Goal: Task Accomplishment & Management: Manage account settings

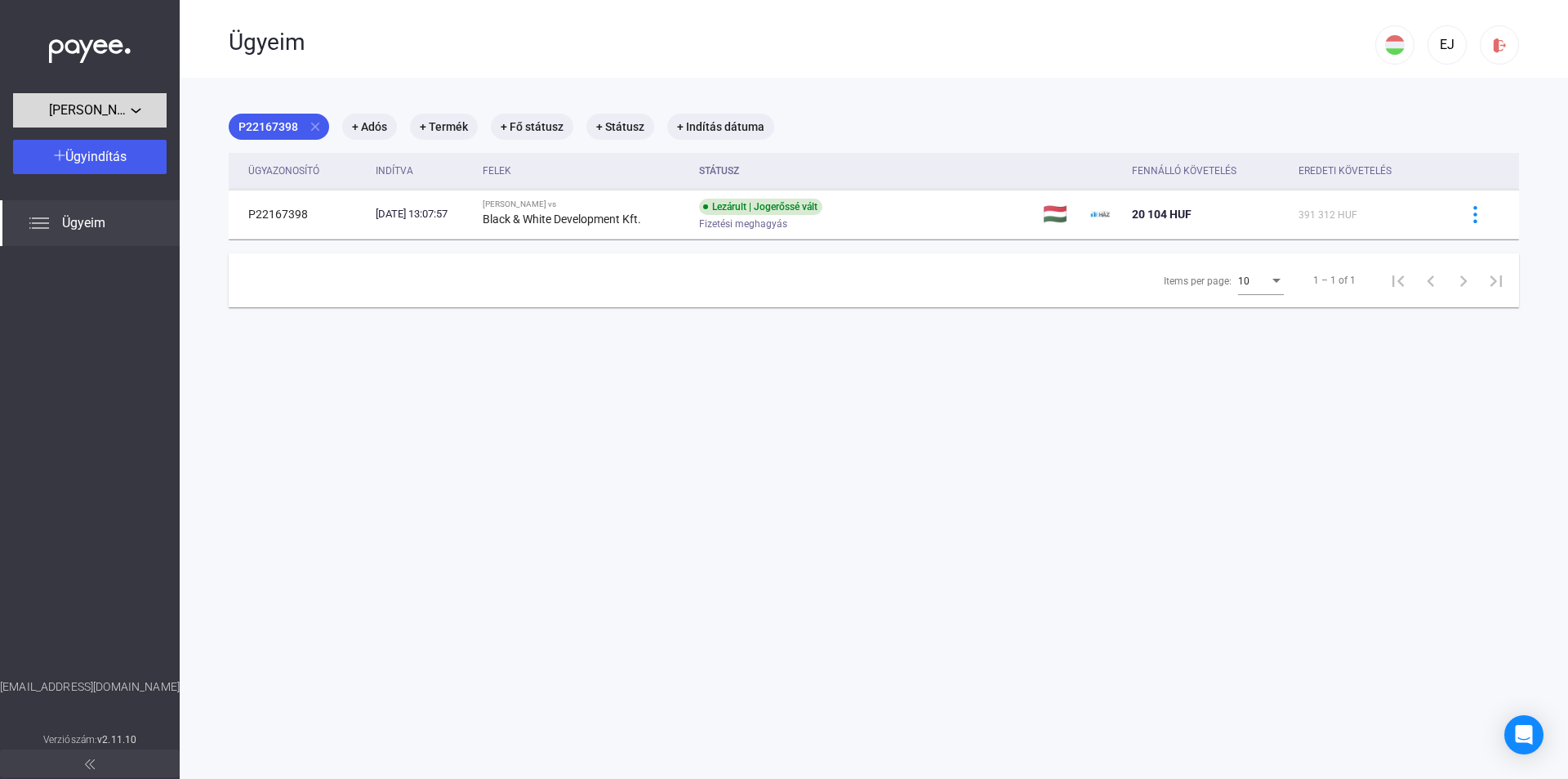
click at [136, 112] on div "[PERSON_NAME]" at bounding box center [89, 110] width 144 height 20
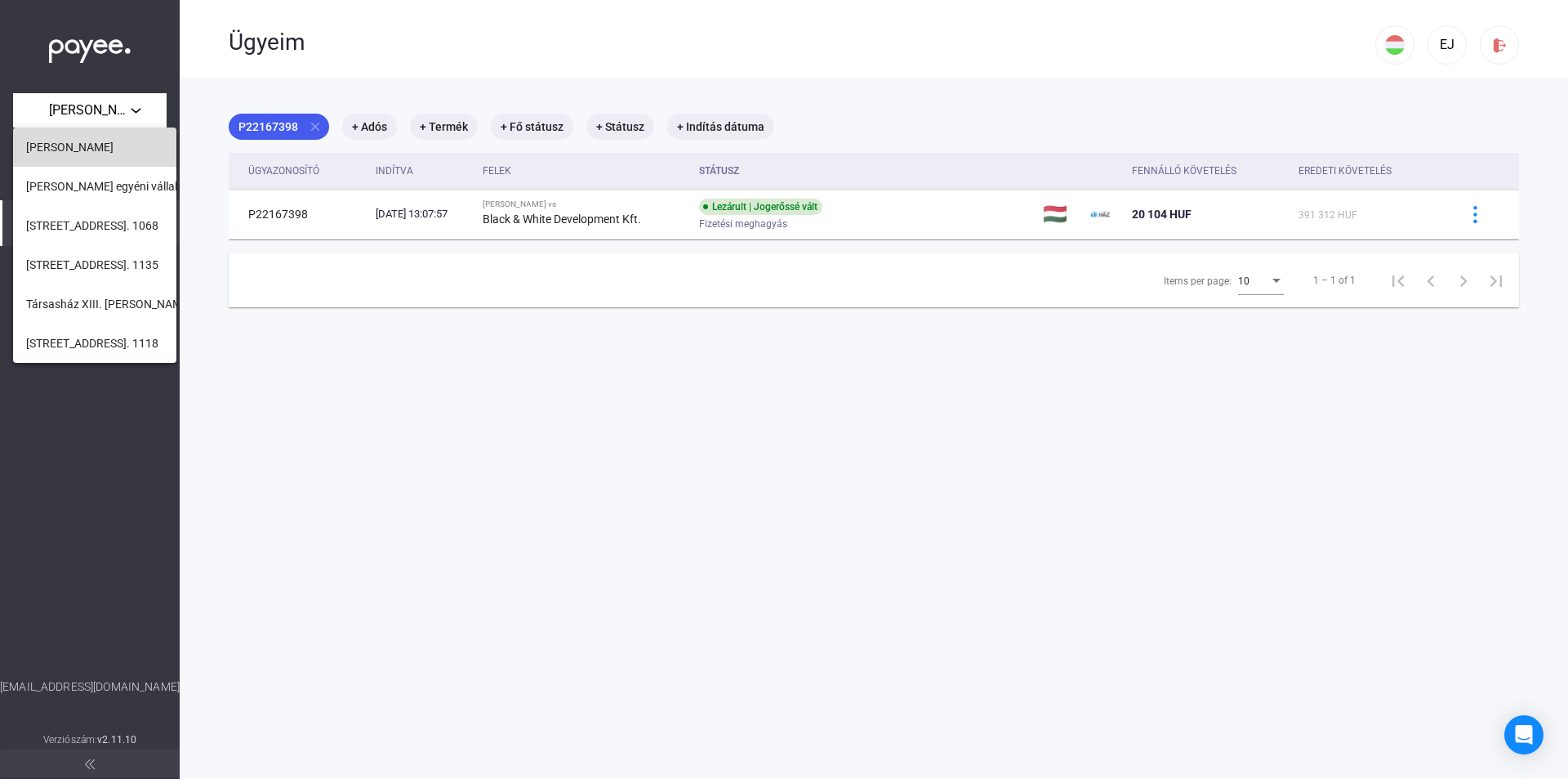
click at [114, 151] on span "[PERSON_NAME]" at bounding box center [70, 146] width 87 height 19
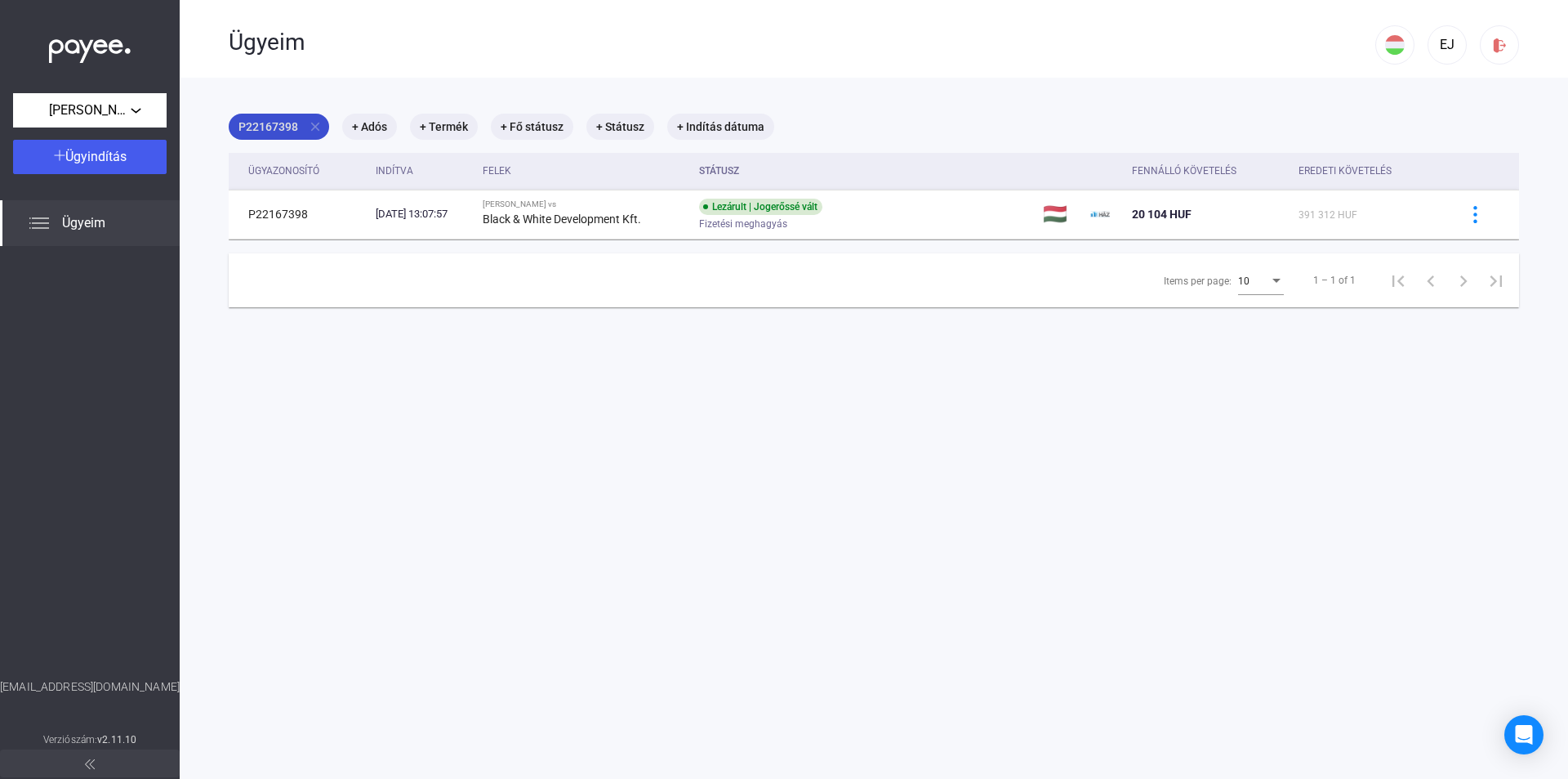
click at [319, 120] on mat-icon "close" at bounding box center [314, 126] width 14 height 14
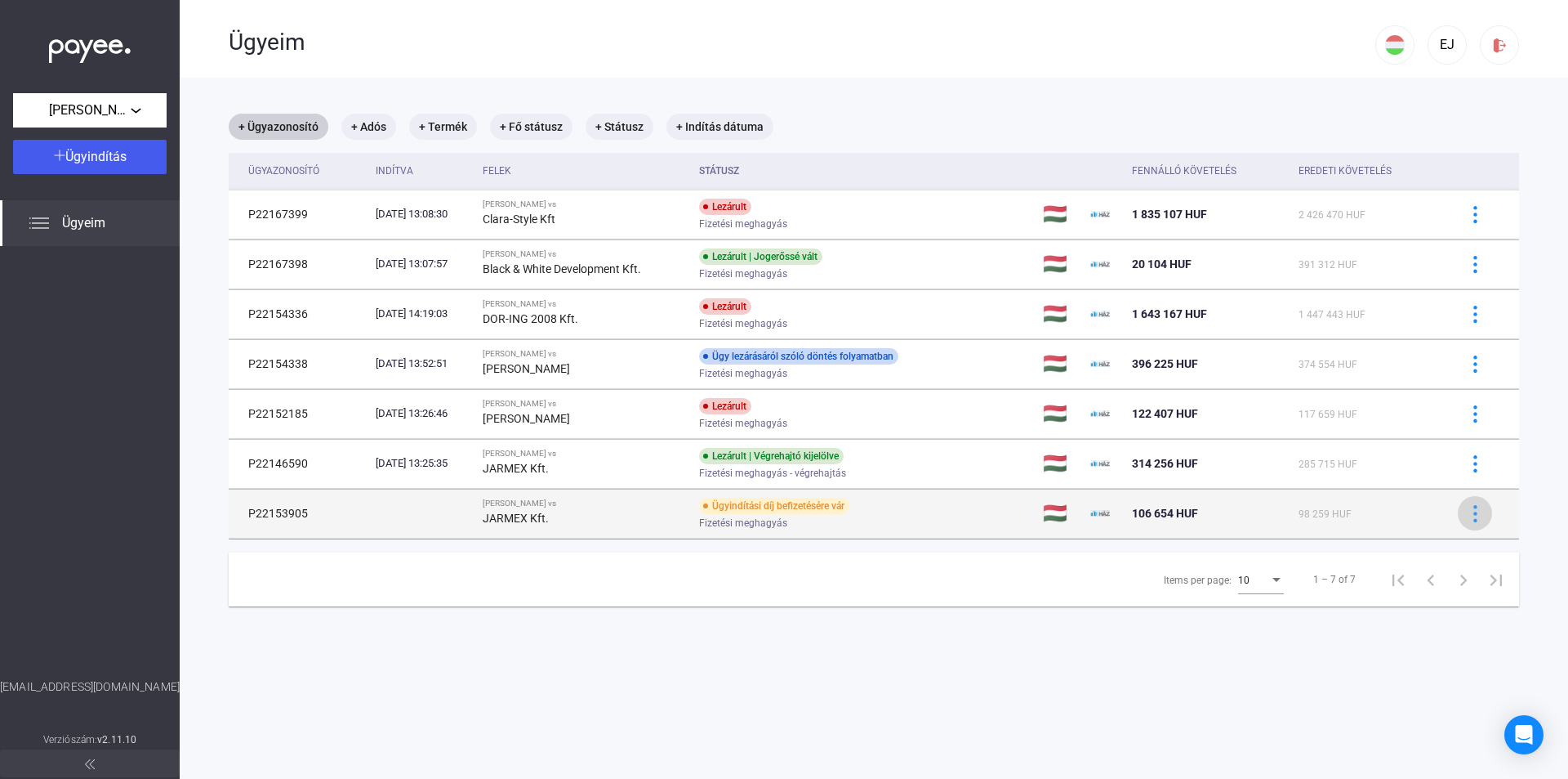
click at [1467, 518] on img at bounding box center [1476, 513] width 17 height 17
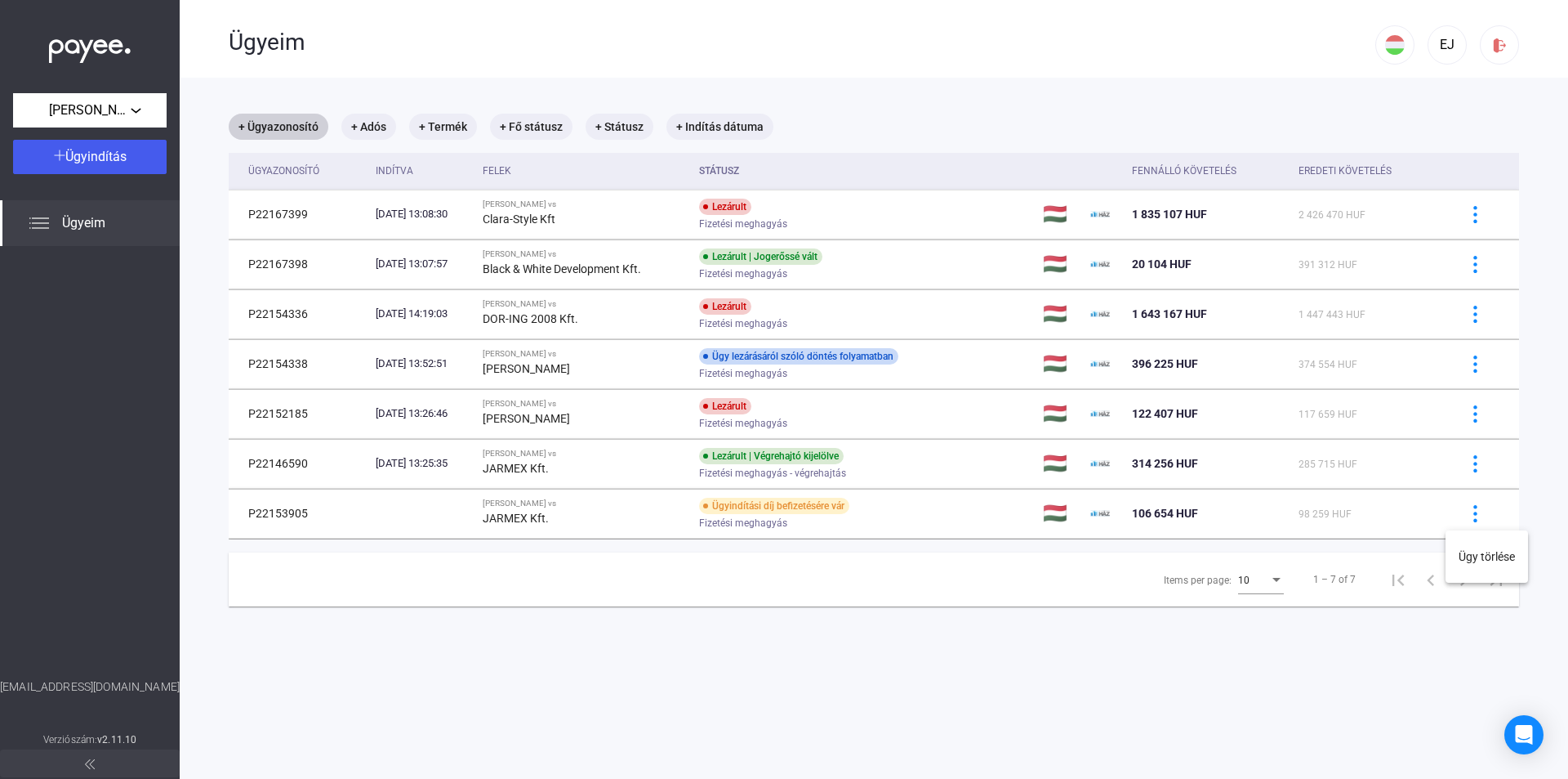
click at [1458, 515] on div at bounding box center [784, 390] width 1568 height 779
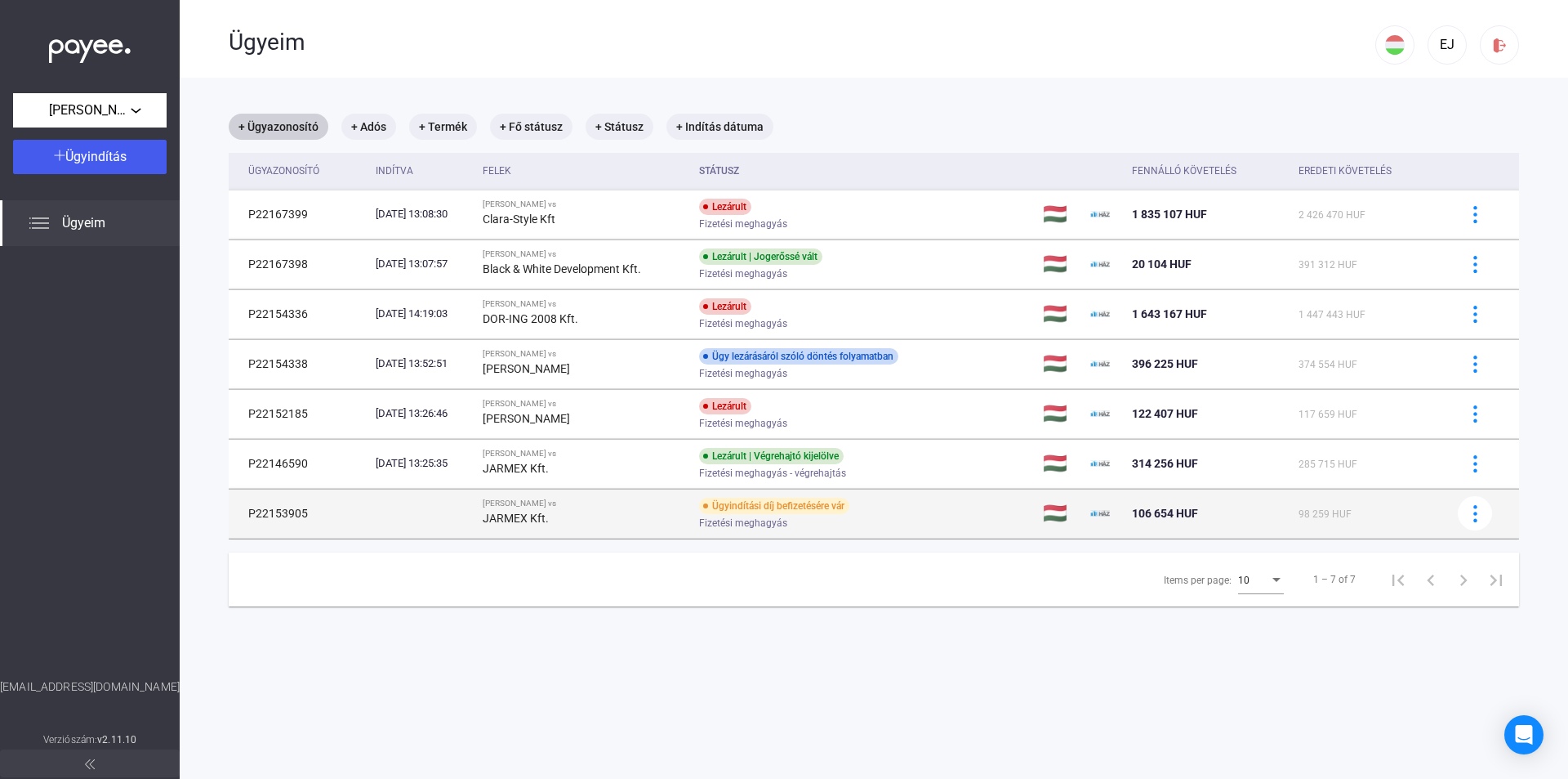
click at [1127, 511] on td "106 654 HUF" at bounding box center [1209, 513] width 166 height 49
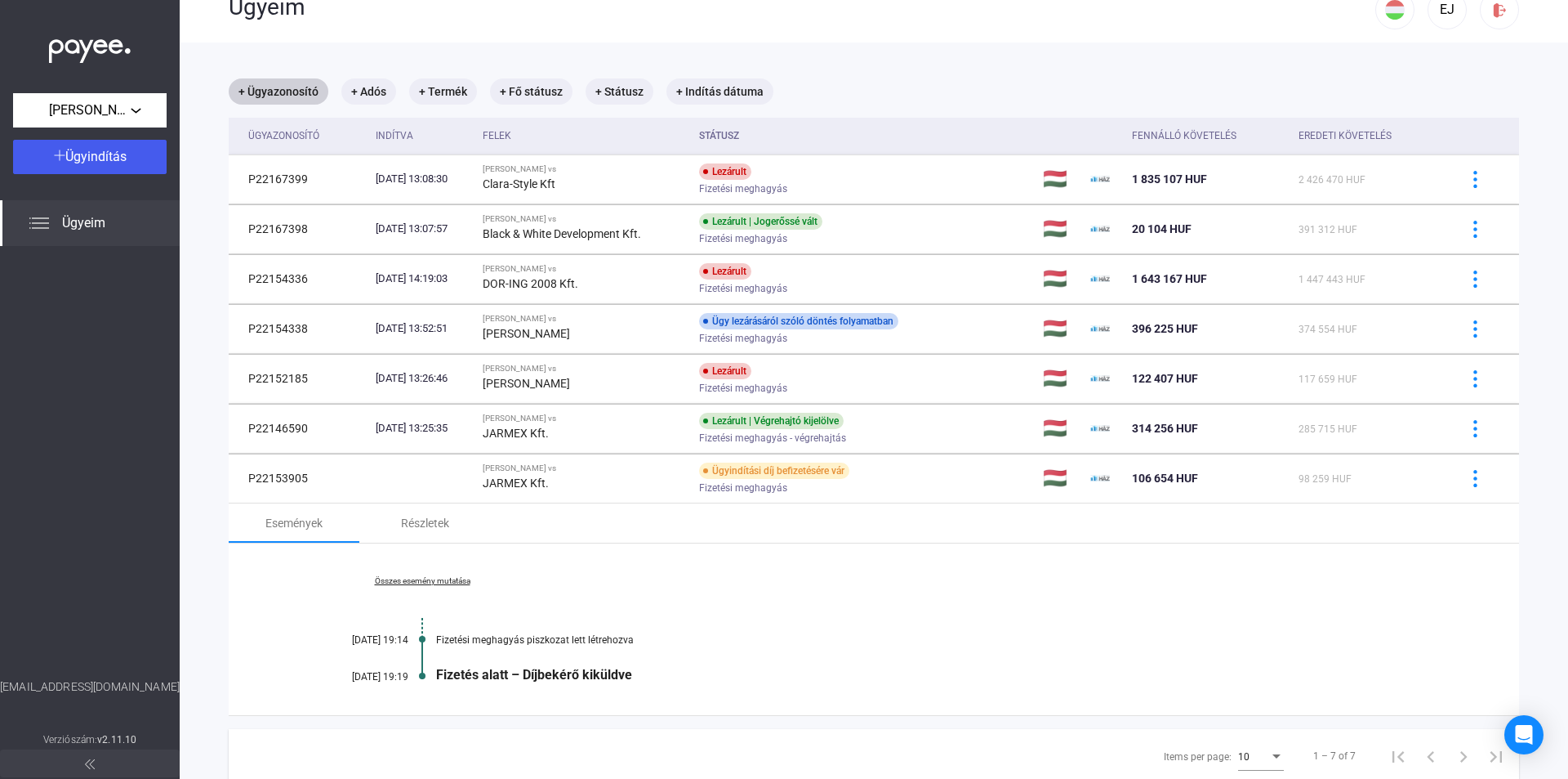
scroll to position [7, 0]
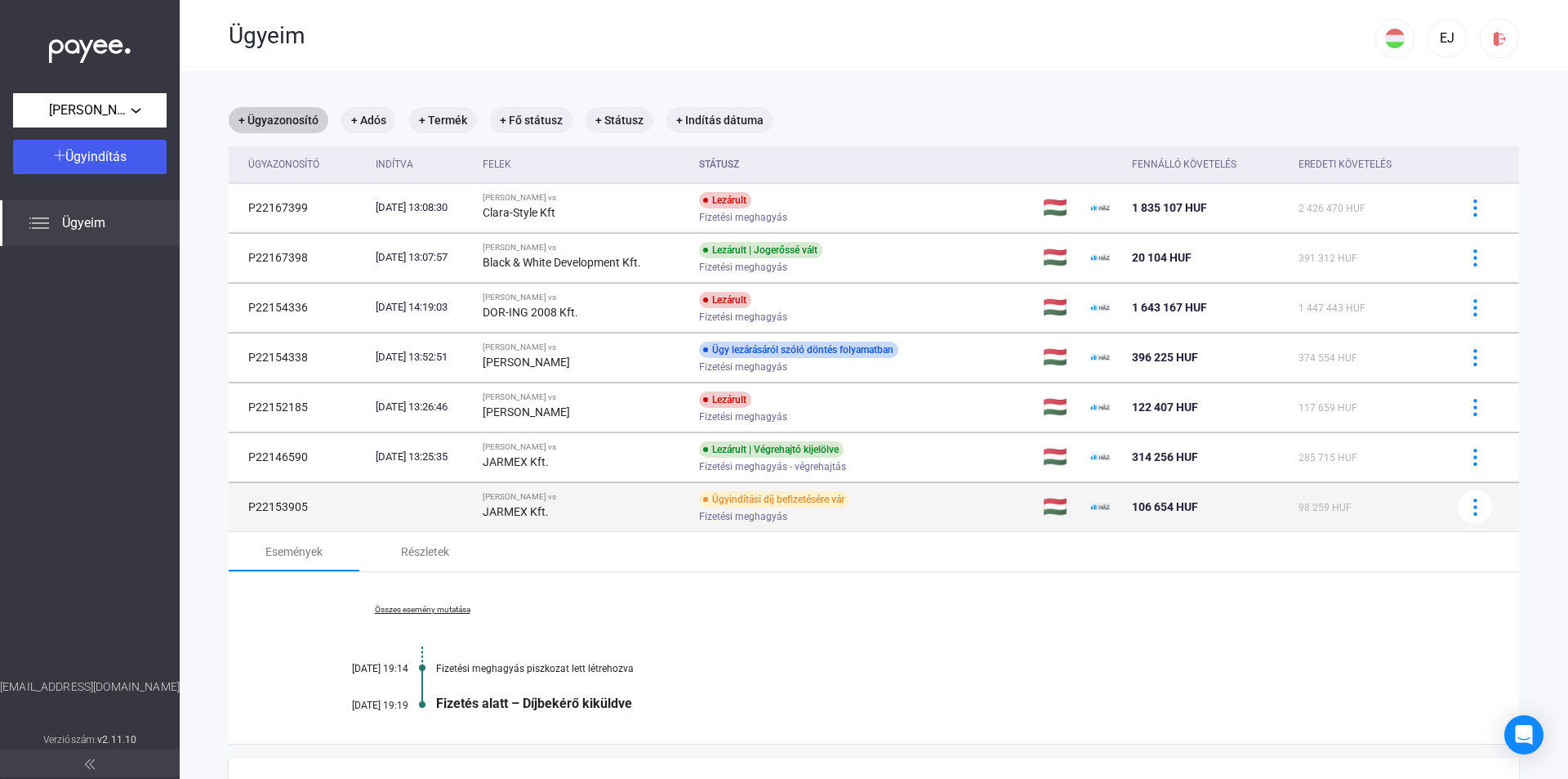
click at [948, 498] on div "Ügyindítási díj befizetésére vár Fizetési meghagyás" at bounding box center [830, 507] width 261 height 32
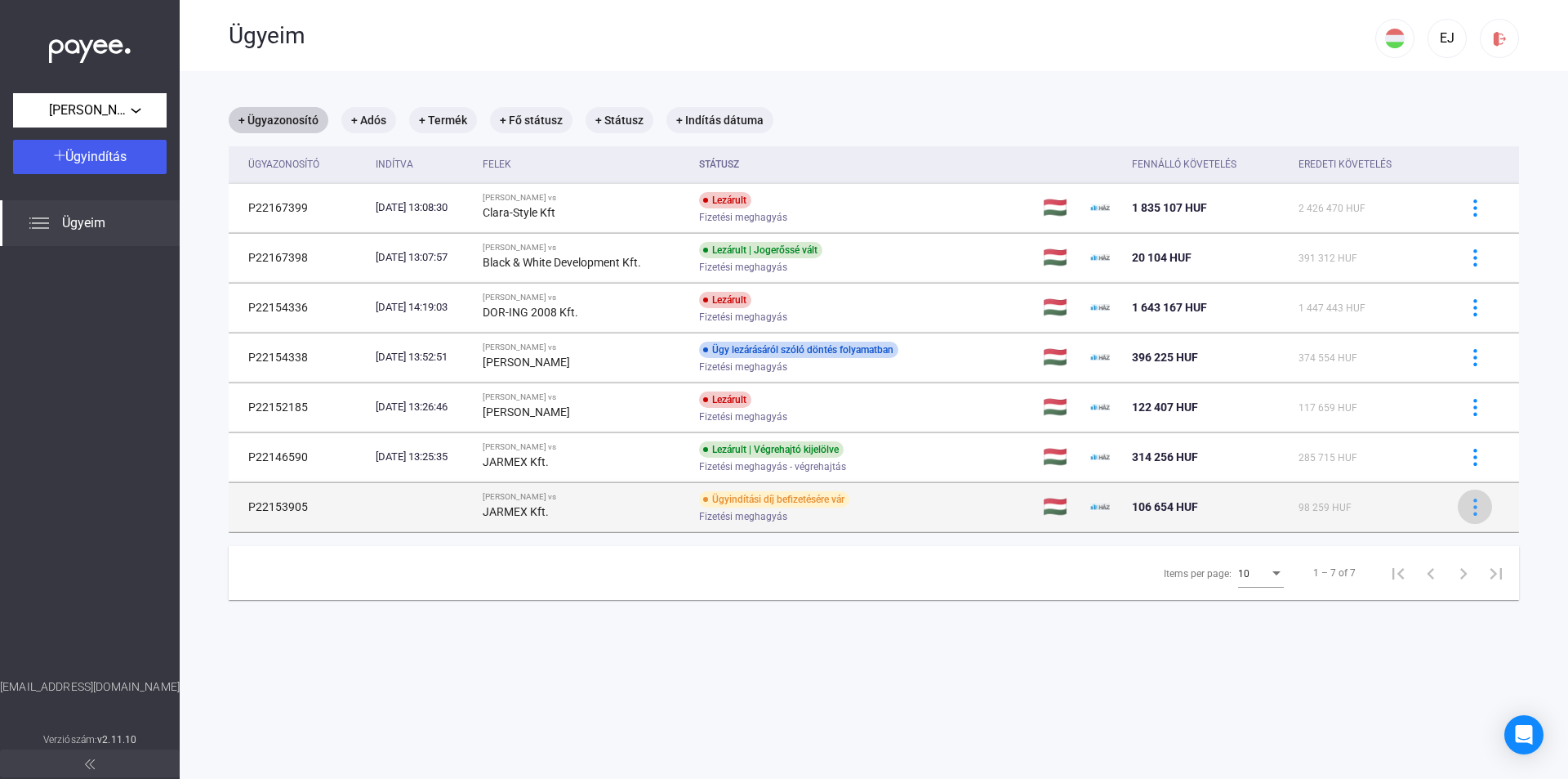
click at [1468, 510] on img at bounding box center [1476, 507] width 17 height 17
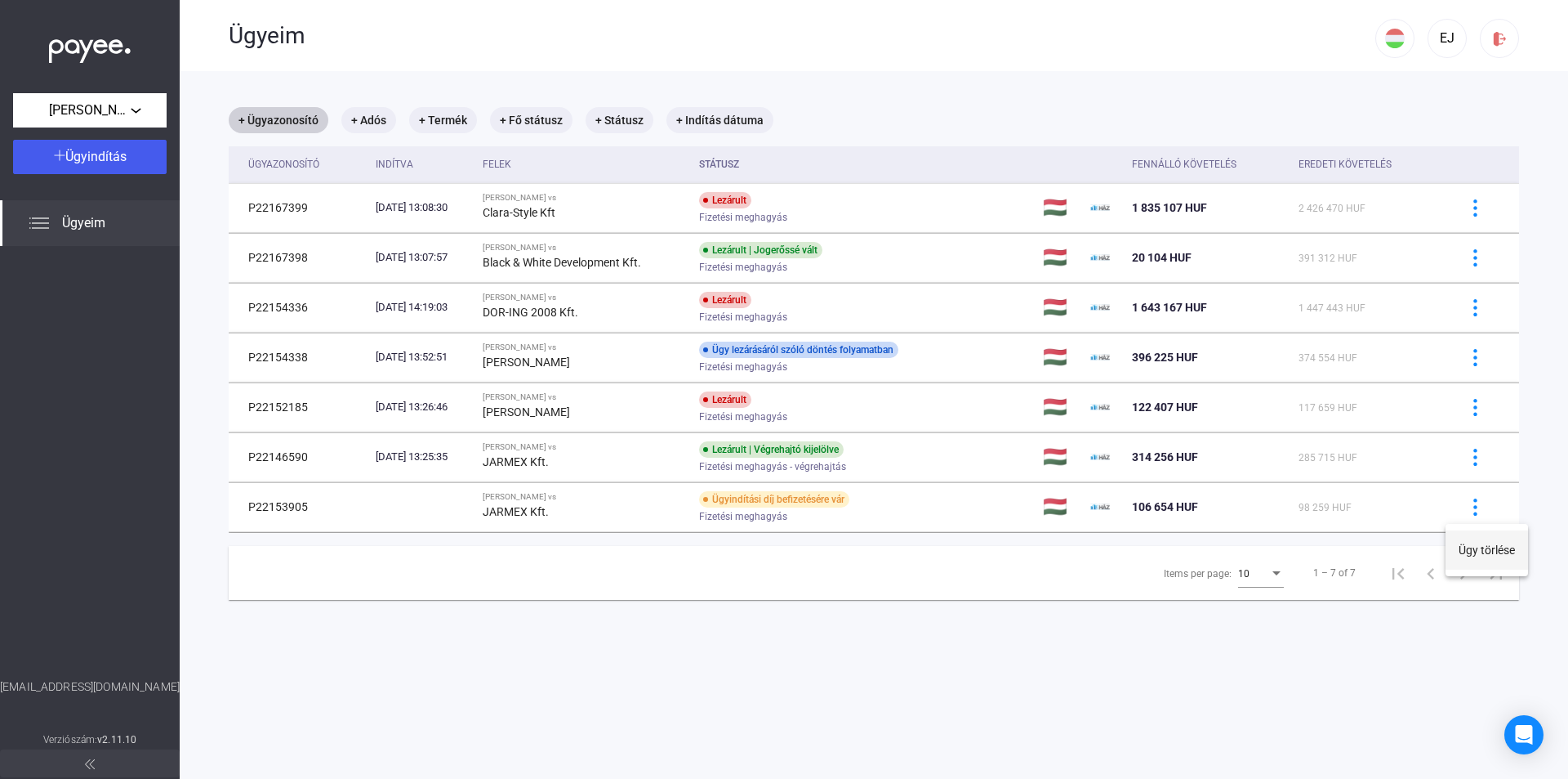
click at [1474, 551] on button "Ügy törlése" at bounding box center [1486, 549] width 82 height 40
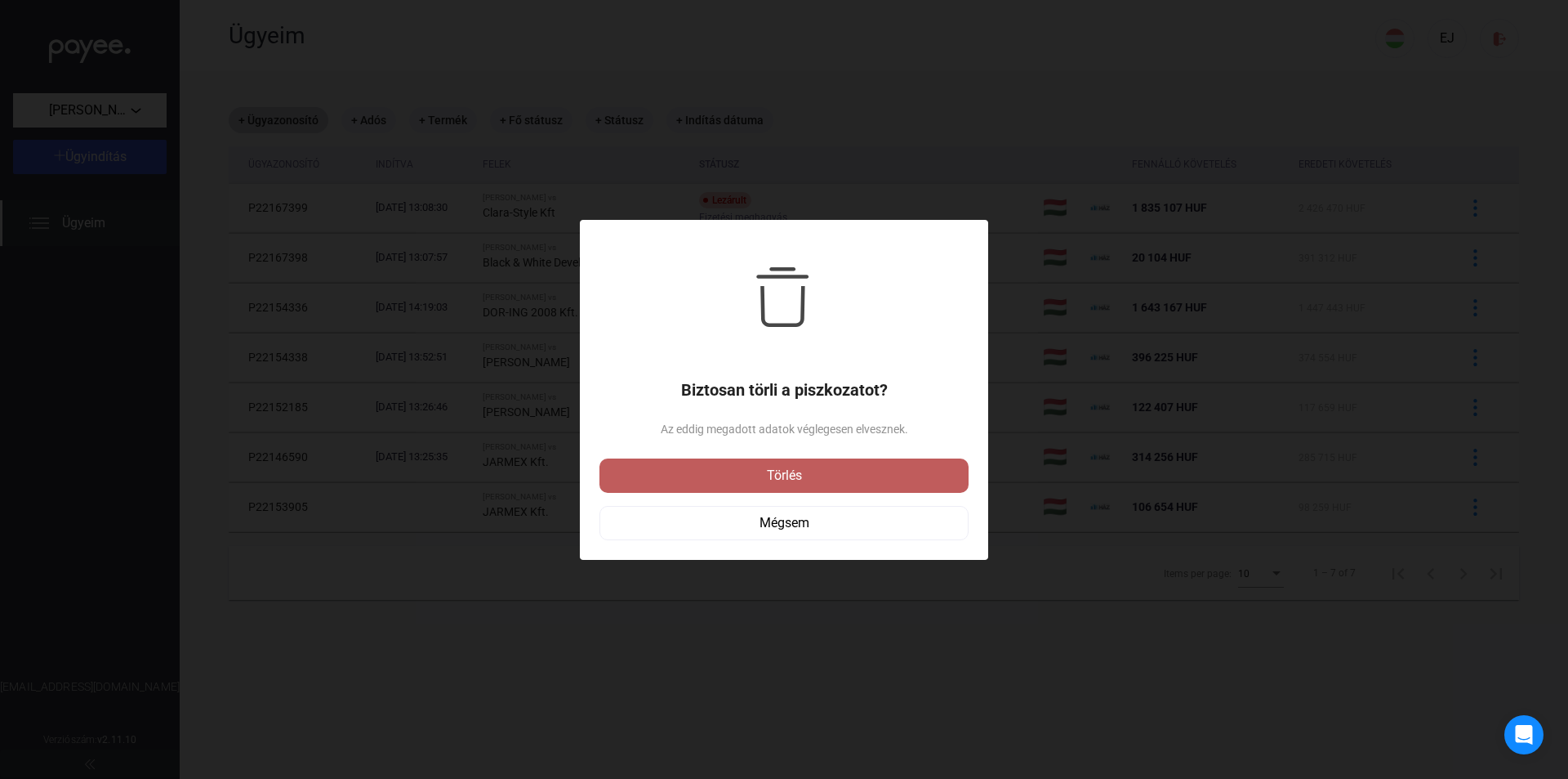
click at [814, 474] on div "Törlés" at bounding box center [784, 475] width 359 height 19
